Goal: Task Accomplishment & Management: Use online tool/utility

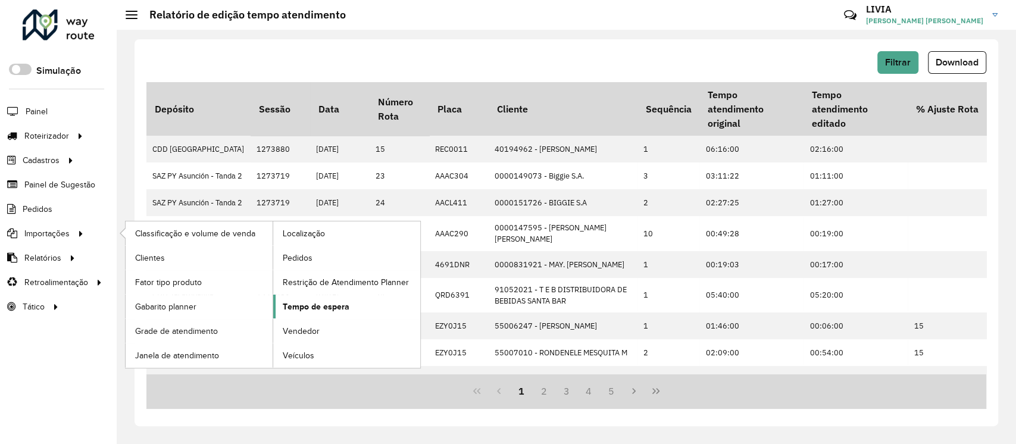
click at [352, 300] on link "Tempo de espera" at bounding box center [346, 307] width 147 height 24
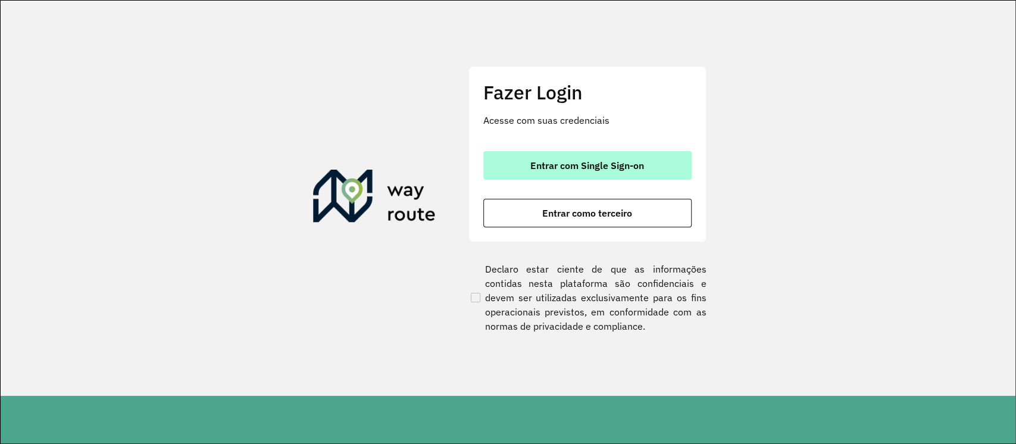
click at [674, 157] on button "Entrar com Single Sign-on" at bounding box center [587, 165] width 208 height 29
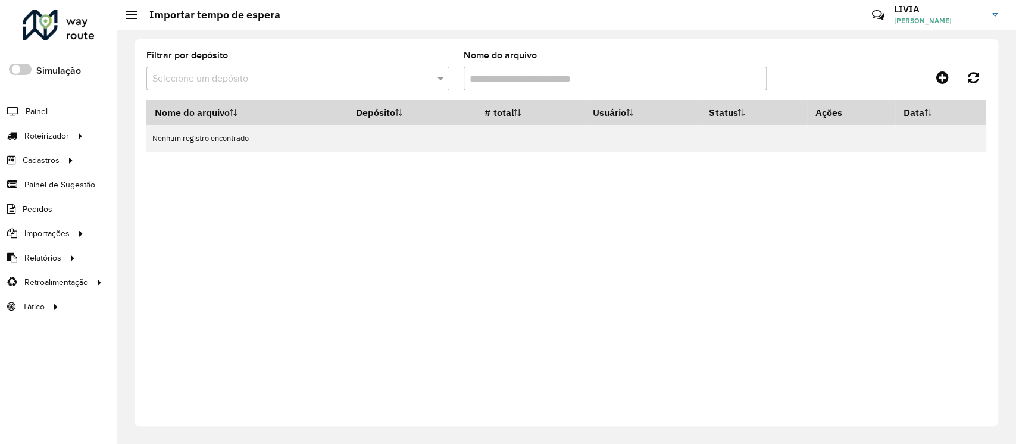
click at [224, 82] on input "text" at bounding box center [285, 79] width 267 height 14
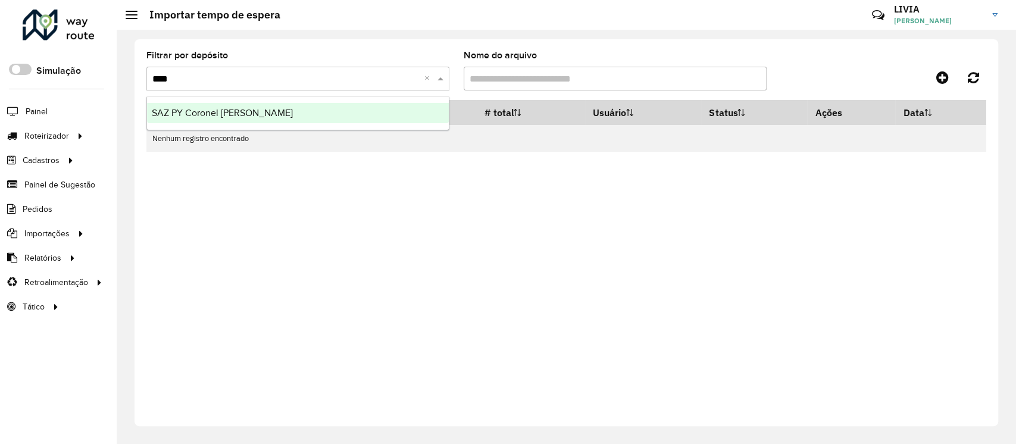
type input "*****"
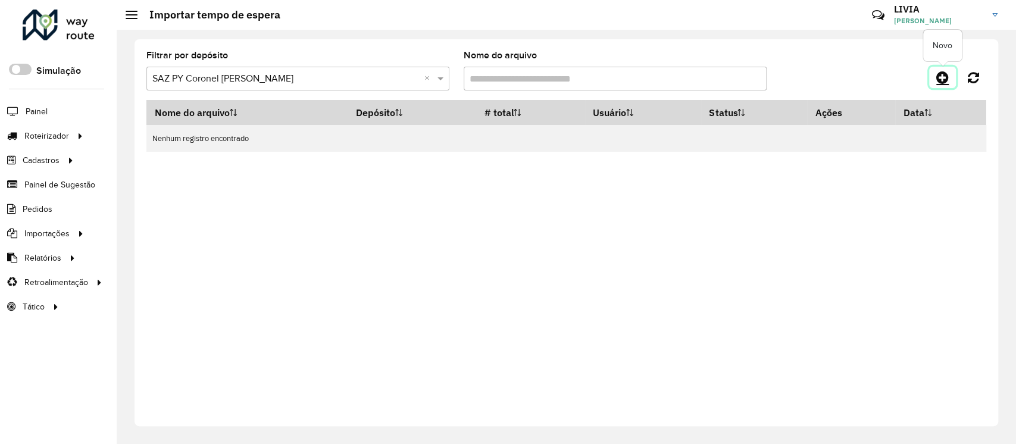
click at [941, 79] on icon at bounding box center [942, 77] width 13 height 14
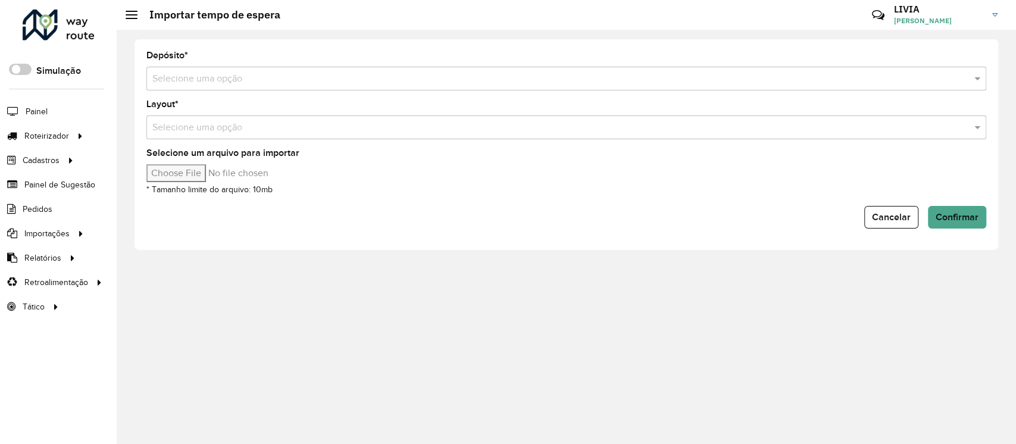
click at [413, 74] on input "text" at bounding box center [554, 79] width 804 height 14
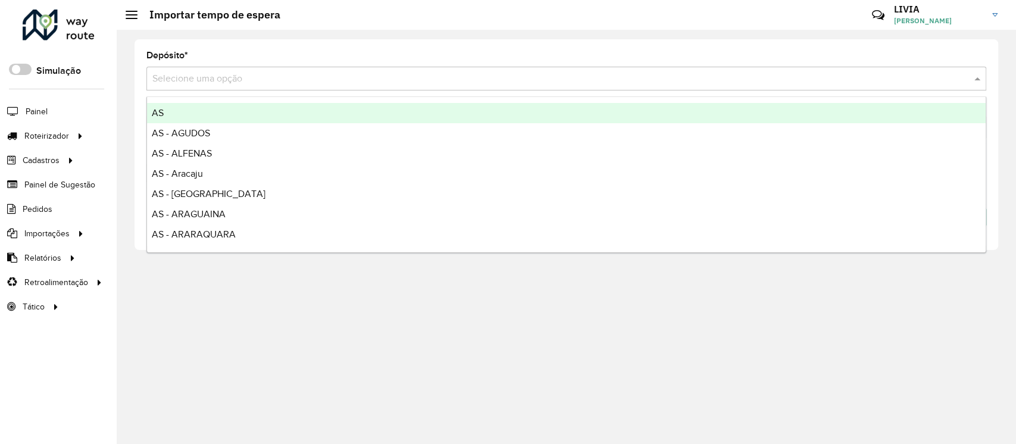
click at [413, 74] on input "text" at bounding box center [554, 79] width 804 height 14
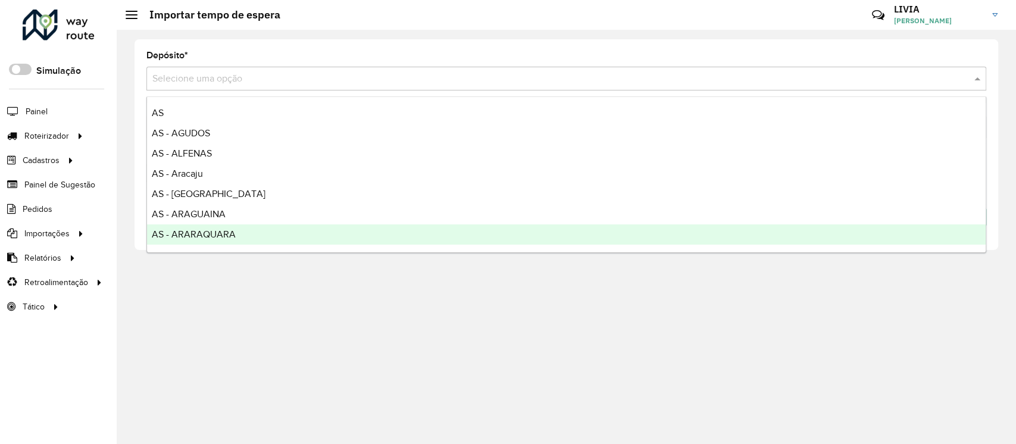
drag, startPoint x: 299, startPoint y: 302, endPoint x: 299, endPoint y: 279, distance: 23.8
click at [301, 296] on div "Depósito * Selecione uma opção Layout * Selecione uma opção Selecione um arquiv…" at bounding box center [566, 237] width 899 height 414
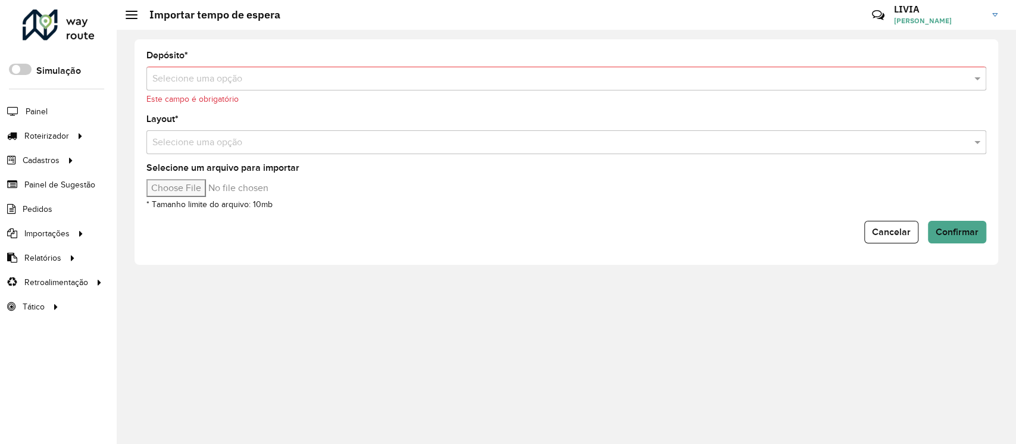
click at [210, 189] on input "Selecione um arquivo para importar" at bounding box center [247, 188] width 202 height 18
